Goal: Find specific page/section: Find specific page/section

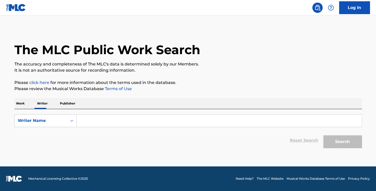
click at [72, 107] on p "Publisher" at bounding box center [67, 103] width 18 height 11
click at [91, 118] on input "Search Form" at bounding box center [219, 121] width 285 height 12
paste input "Adidjahiem Records"
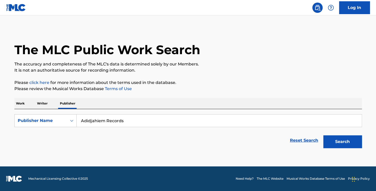
click at [343, 140] on button "Search" at bounding box center [342, 141] width 39 height 13
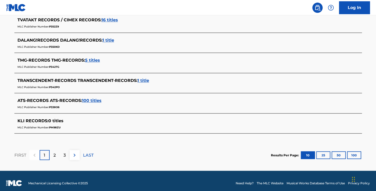
scroll to position [239, 0]
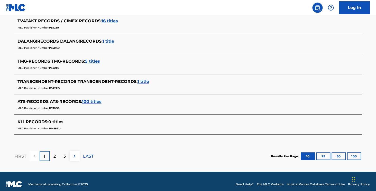
click at [56, 156] on div "2" at bounding box center [55, 156] width 10 height 10
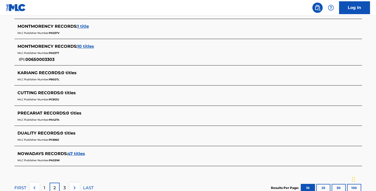
scroll to position [269, 0]
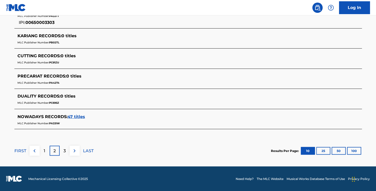
click at [63, 152] on div "3" at bounding box center [65, 151] width 10 height 10
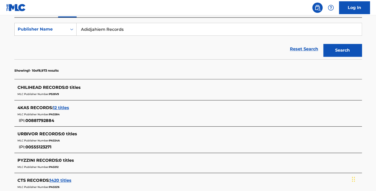
scroll to position [90, 0]
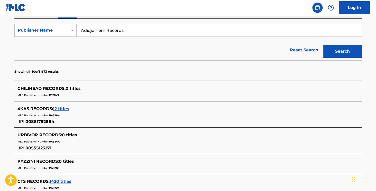
click at [103, 29] on input "Adidjahiem Records" at bounding box center [219, 30] width 285 height 12
paste input "Hapilos Publishing LLC"
click at [348, 53] on button "Search" at bounding box center [342, 51] width 39 height 13
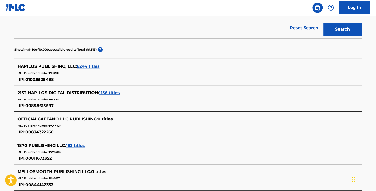
scroll to position [90, 0]
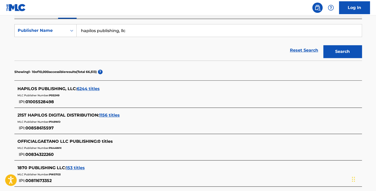
click at [118, 32] on input "hapilos publishing, llc" at bounding box center [219, 30] width 285 height 12
paste input "JYP PUBLISHING"
type input "jyp publishing"
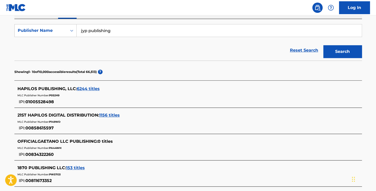
click at [346, 49] on button "Search" at bounding box center [342, 51] width 39 height 13
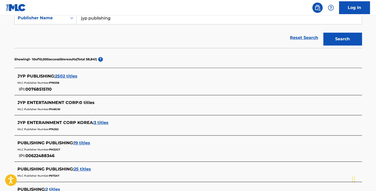
scroll to position [78, 0]
